Goal: Navigation & Orientation: Find specific page/section

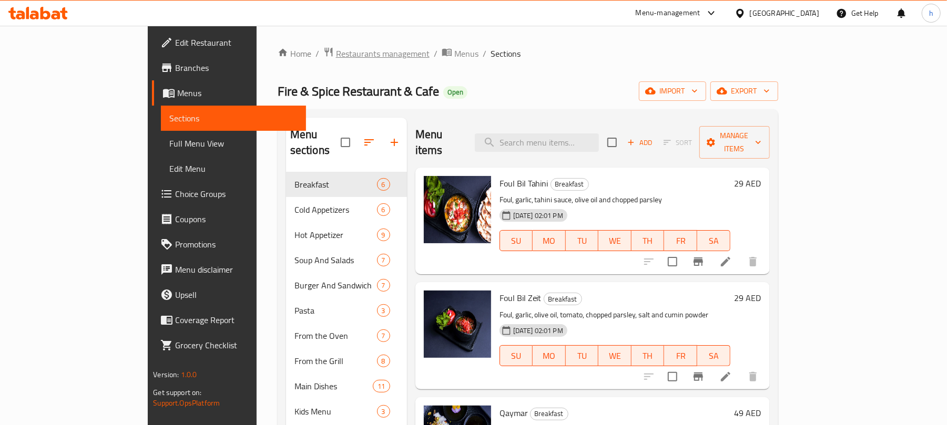
click at [336, 54] on span "Restaurants management" at bounding box center [383, 53] width 94 height 13
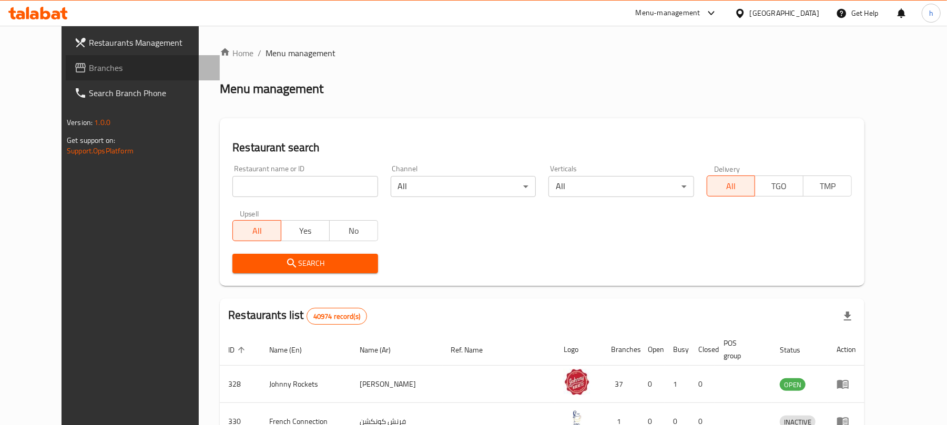
click at [89, 70] on span "Branches" at bounding box center [150, 68] width 123 height 13
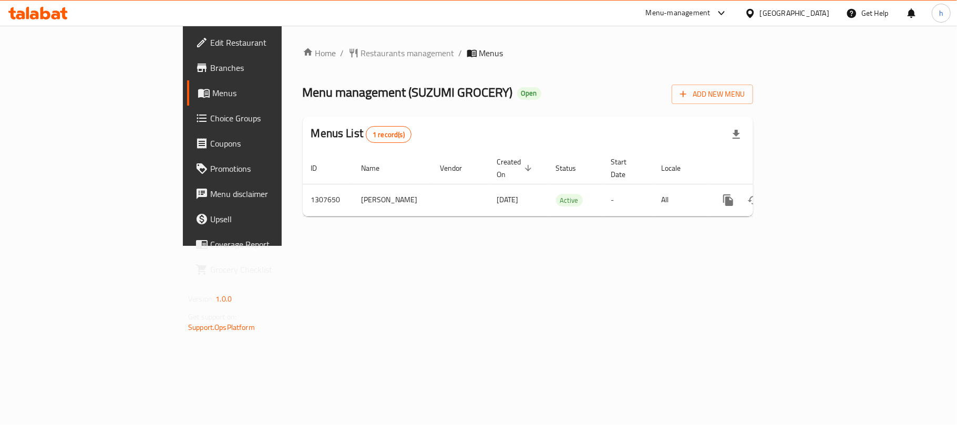
click at [393, 246] on div "Home / Restaurants management / Menus Menu management ( SUZUMI GROCERY ) Open A…" at bounding box center [528, 136] width 493 height 220
click at [803, 1] on div "United Arab Emirates" at bounding box center [787, 13] width 101 height 25
click at [804, 7] on div "United Arab Emirates" at bounding box center [794, 13] width 69 height 12
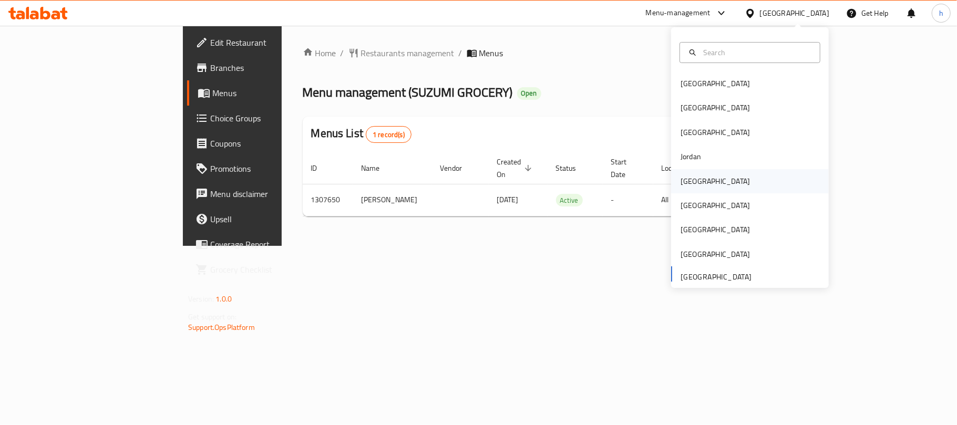
click at [691, 180] on div "[GEOGRAPHIC_DATA]" at bounding box center [715, 182] width 69 height 12
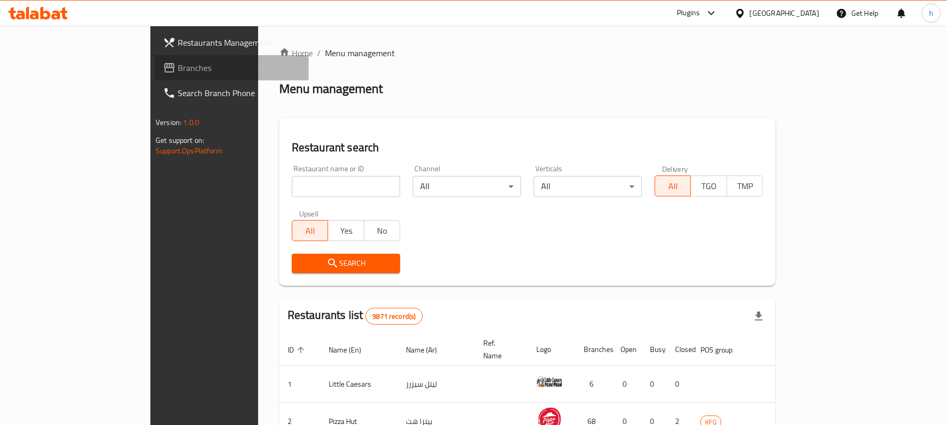
click at [178, 66] on span "Branches" at bounding box center [239, 68] width 123 height 13
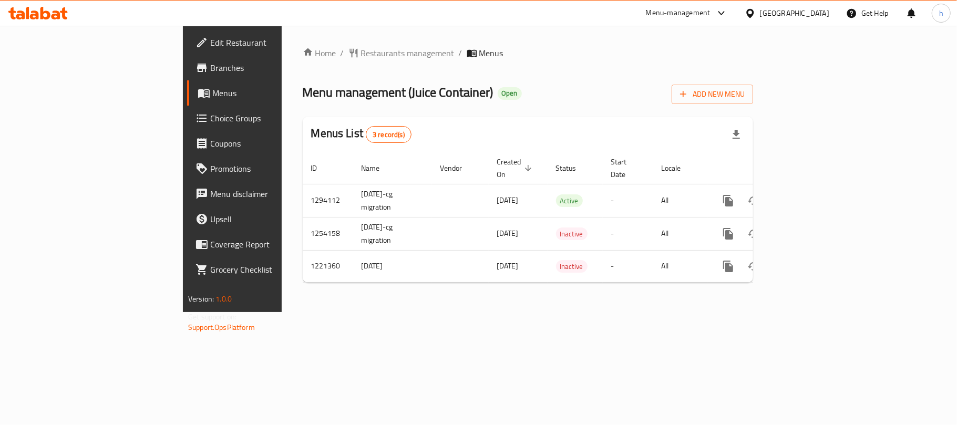
click at [282, 312] on div "Home / Restaurants management / Menus Menu management ( Juice Container ) Open …" at bounding box center [528, 169] width 493 height 287
click at [711, 17] on div "Menu-management" at bounding box center [678, 13] width 65 height 13
click at [808, 7] on div "[GEOGRAPHIC_DATA]" at bounding box center [794, 13] width 69 height 12
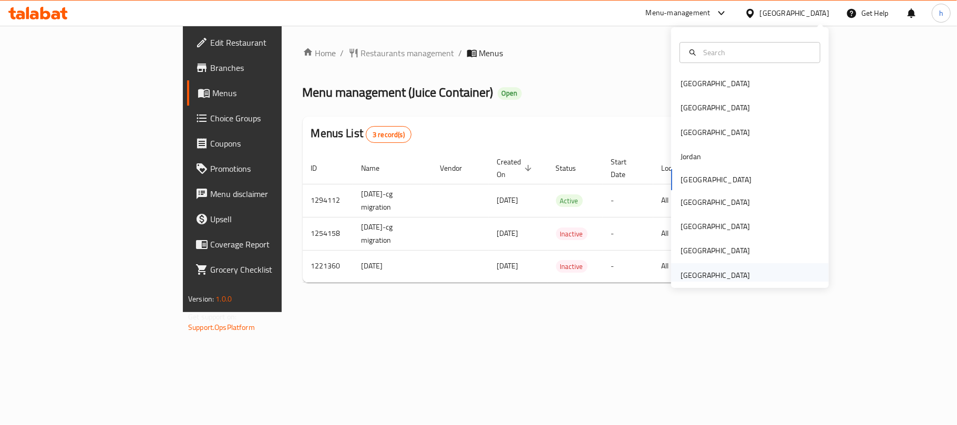
click at [750, 276] on div "[GEOGRAPHIC_DATA]" at bounding box center [750, 275] width 158 height 24
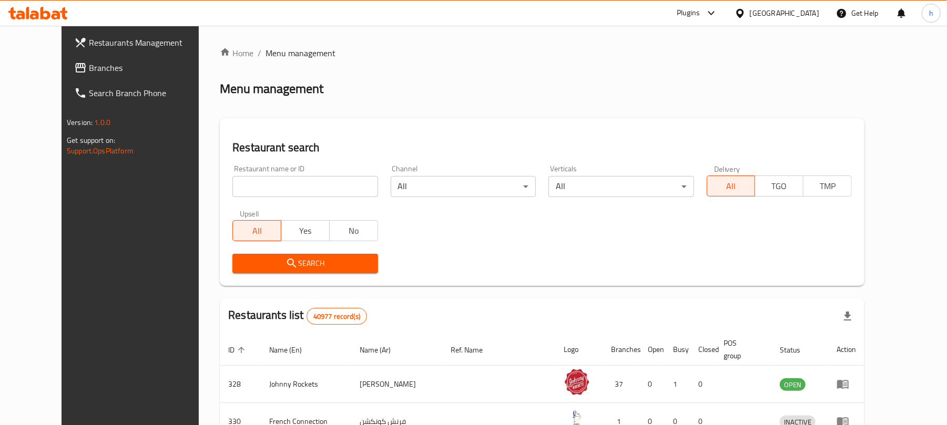
click at [437, 81] on div "Home / Menu management Menu management Restaurant search Restaurant name or ID …" at bounding box center [542, 381] width 645 height 669
click at [89, 65] on span "Branches" at bounding box center [150, 68] width 123 height 13
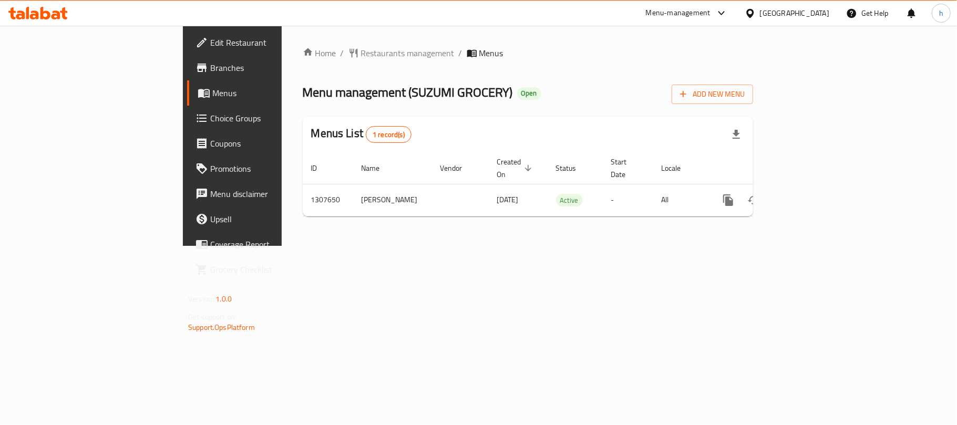
click at [282, 246] on div "Home / Restaurants management / Menus Menu management ( SUZUMI GROCERY ) Open A…" at bounding box center [528, 136] width 493 height 220
click at [819, 9] on div "[GEOGRAPHIC_DATA]" at bounding box center [794, 13] width 69 height 12
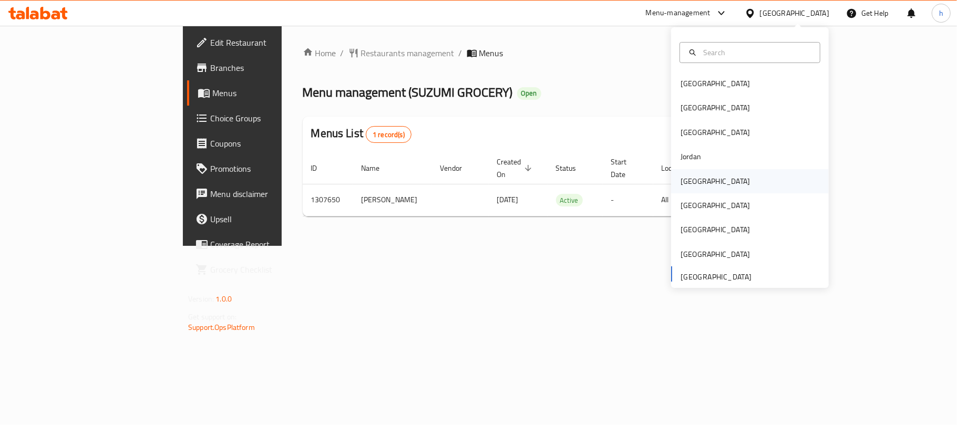
click at [682, 186] on div "[GEOGRAPHIC_DATA]" at bounding box center [715, 182] width 69 height 12
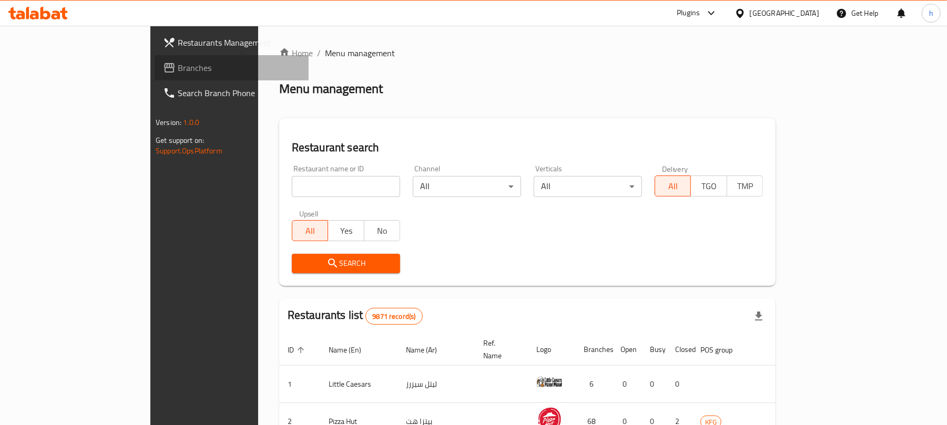
click at [155, 74] on link "Branches" at bounding box center [232, 67] width 154 height 25
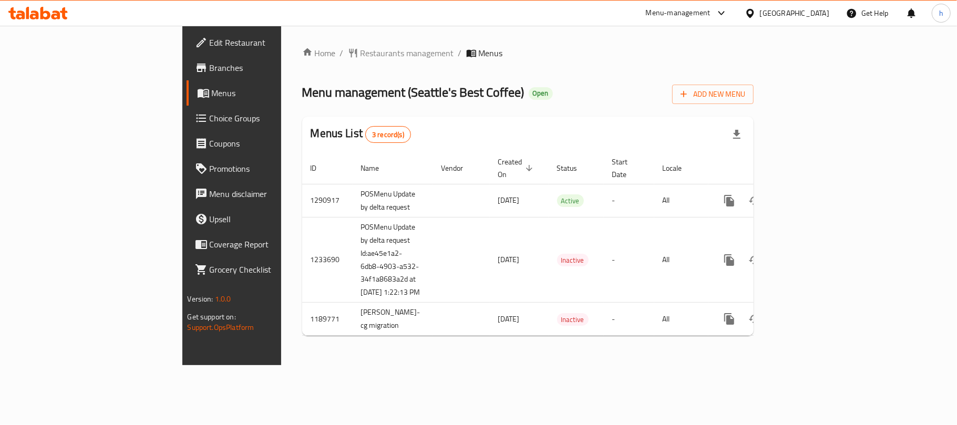
click at [388, 365] on div "Home / Restaurants management / Menus Menu management ( [GEOGRAPHIC_DATA]'s Bes…" at bounding box center [528, 196] width 494 height 340
click at [361, 55] on span "Restaurants management" at bounding box center [408, 53] width 94 height 13
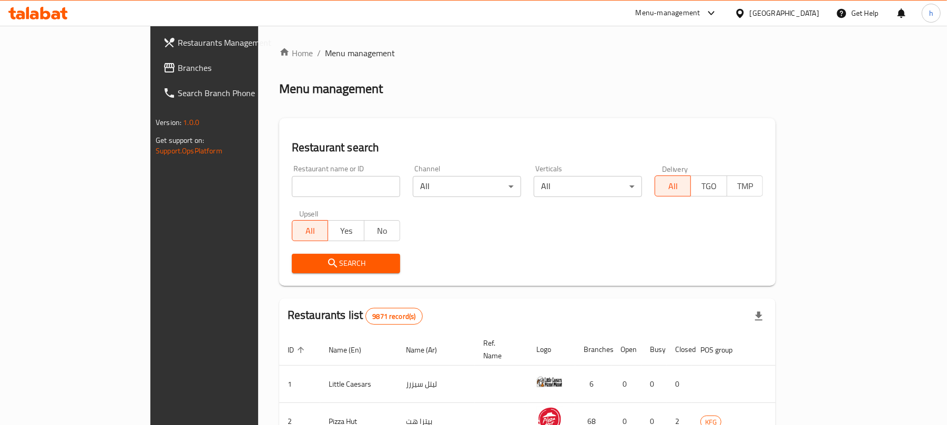
click at [292, 183] on input "search" at bounding box center [346, 186] width 108 height 21
paste input "644956"
type input "644956"
click at [313, 257] on span "Search" at bounding box center [345, 263] width 91 height 13
